Goal: Task Accomplishment & Management: Complete application form

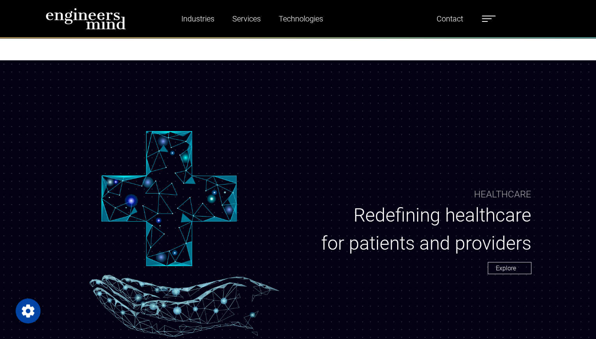
scroll to position [622, 0]
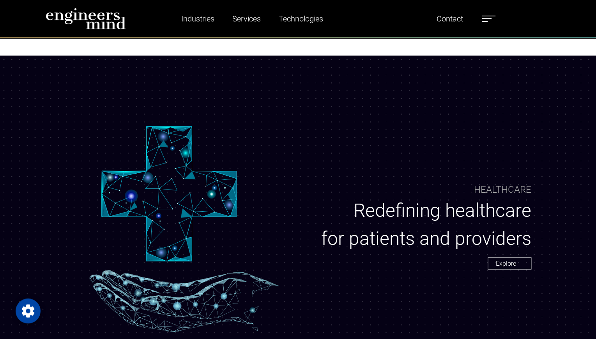
click at [492, 21] on label at bounding box center [489, 19] width 14 height 10
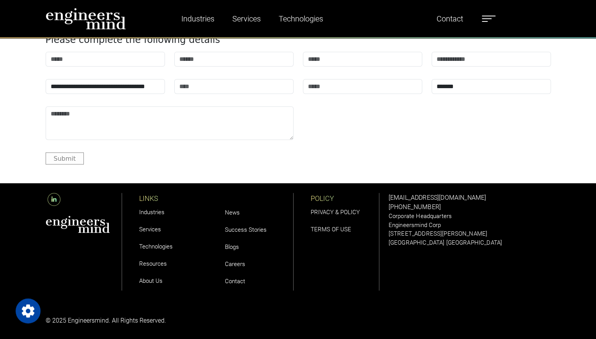
scroll to position [3119, 0]
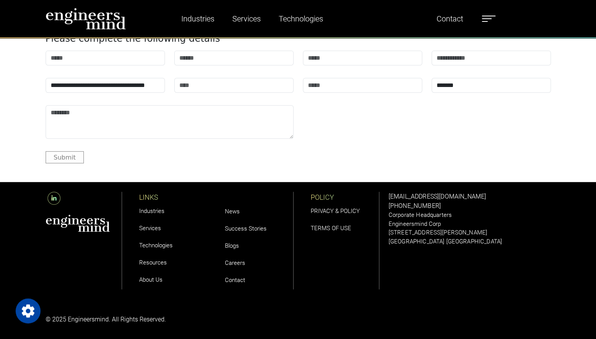
click at [243, 262] on link "Careers" at bounding box center [235, 262] width 20 height 7
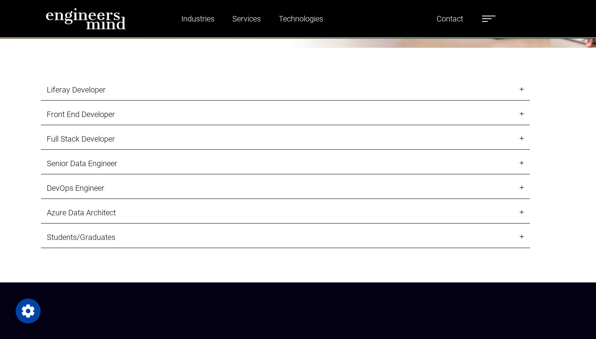
scroll to position [866, 0]
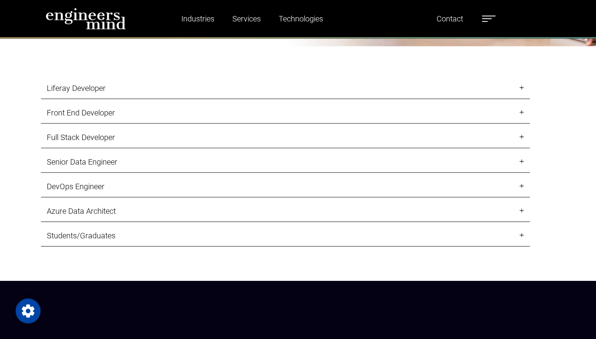
click at [521, 85] on link "Liferay Developer" at bounding box center [285, 88] width 489 height 21
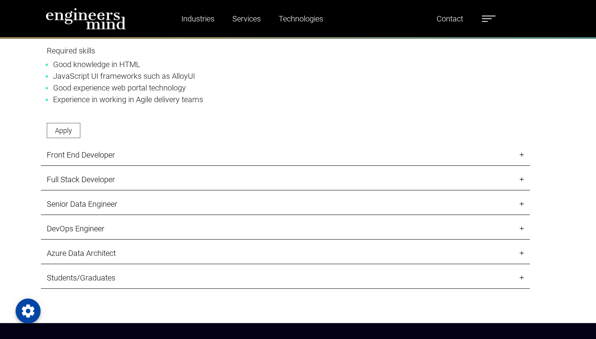
scroll to position [1090, 0]
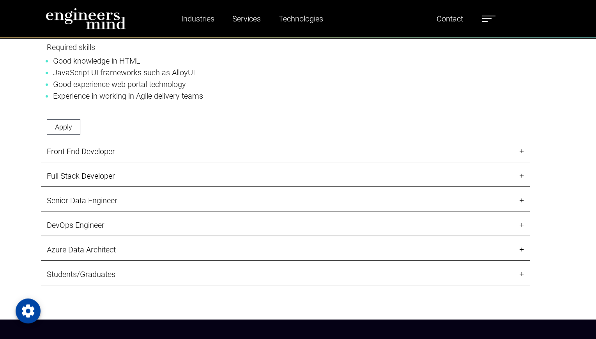
click at [521, 251] on link "Azure Data Architect" at bounding box center [285, 249] width 489 height 21
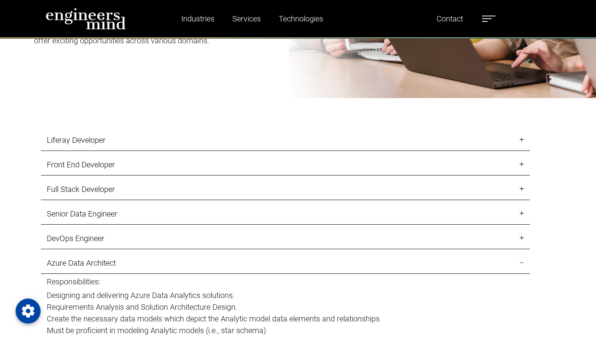
scroll to position [815, 0]
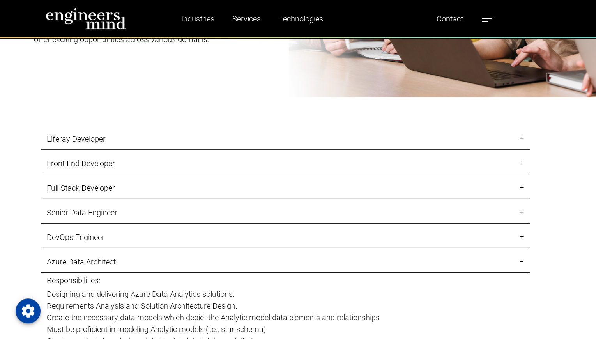
click at [522, 187] on link "Full Stack Developer" at bounding box center [285, 187] width 489 height 21
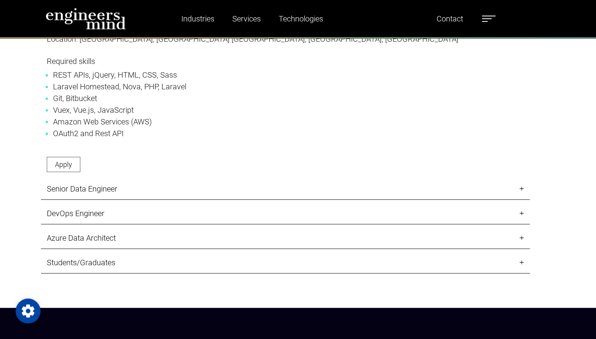
scroll to position [1171, 0]
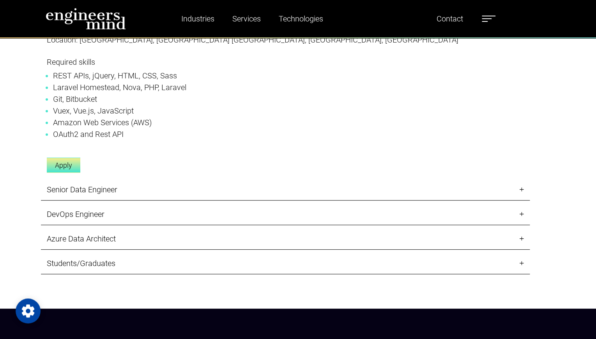
click at [63, 164] on link "Apply" at bounding box center [64, 165] width 34 height 15
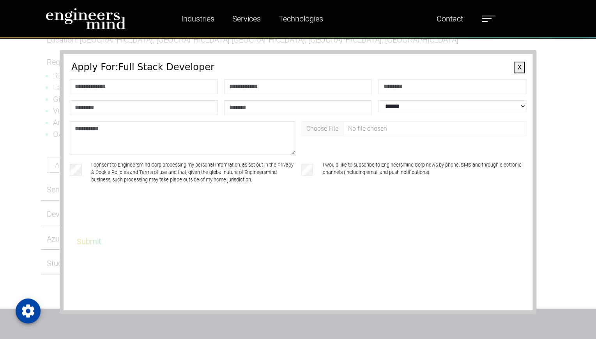
click at [523, 71] on button "X" at bounding box center [519, 68] width 11 height 12
